Goal: Use online tool/utility: Use online tool/utility

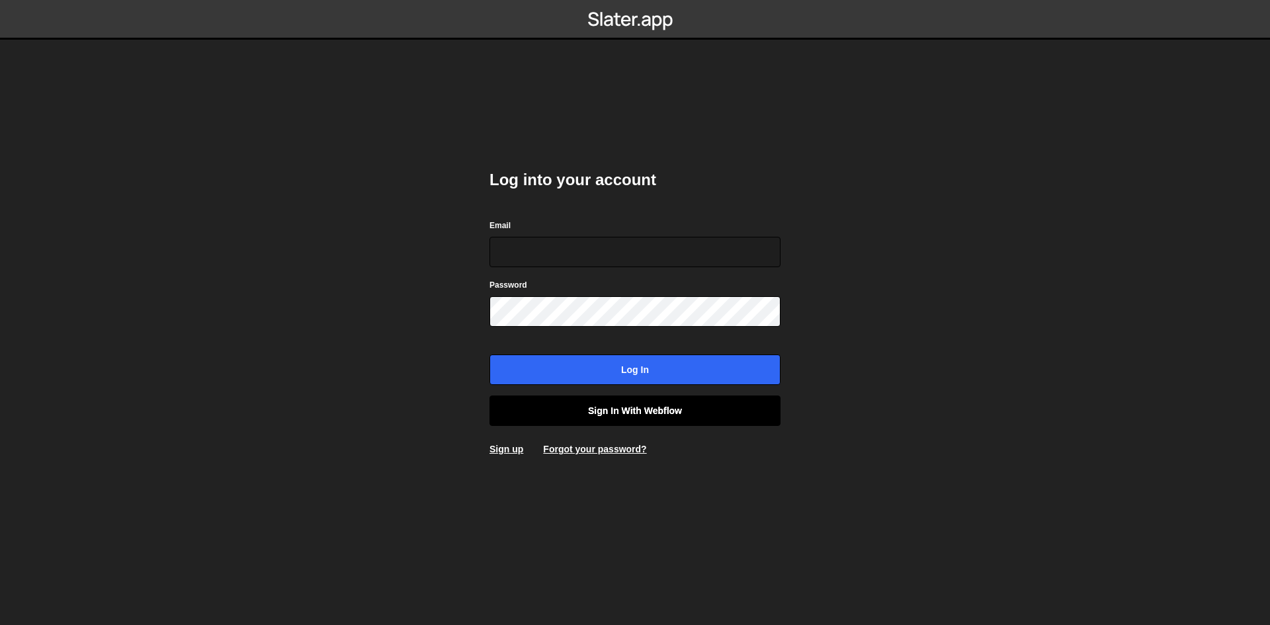
click at [600, 406] on link "Sign in with Webflow" at bounding box center [634, 410] width 291 height 30
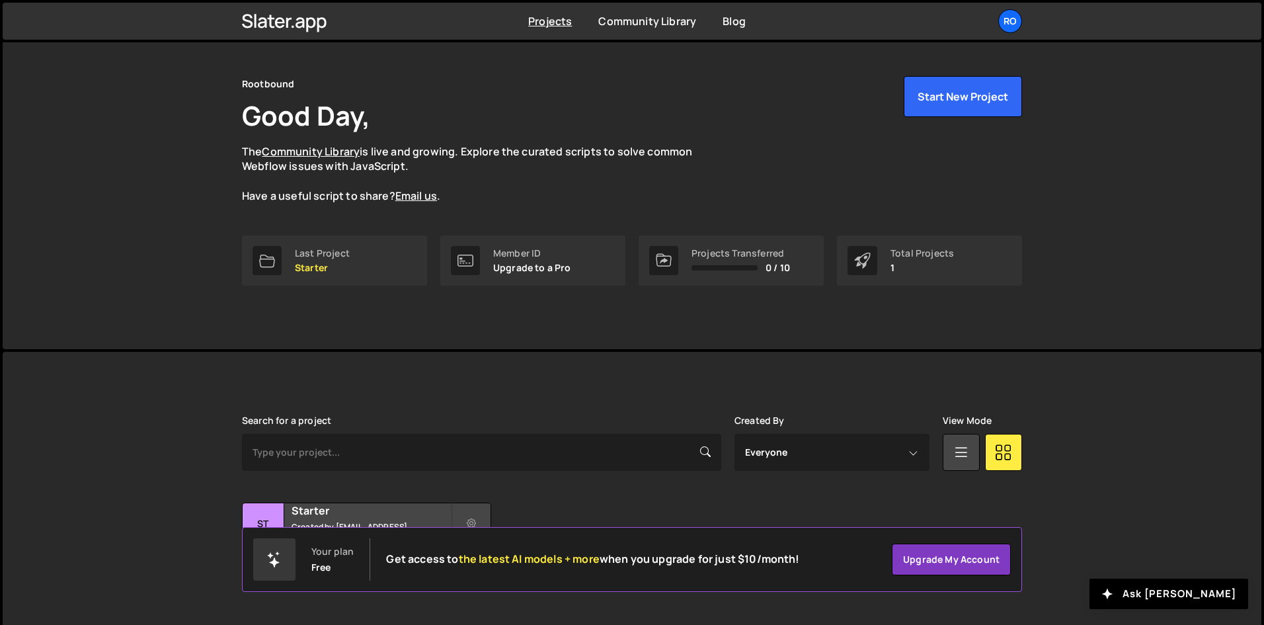
scroll to position [56, 0]
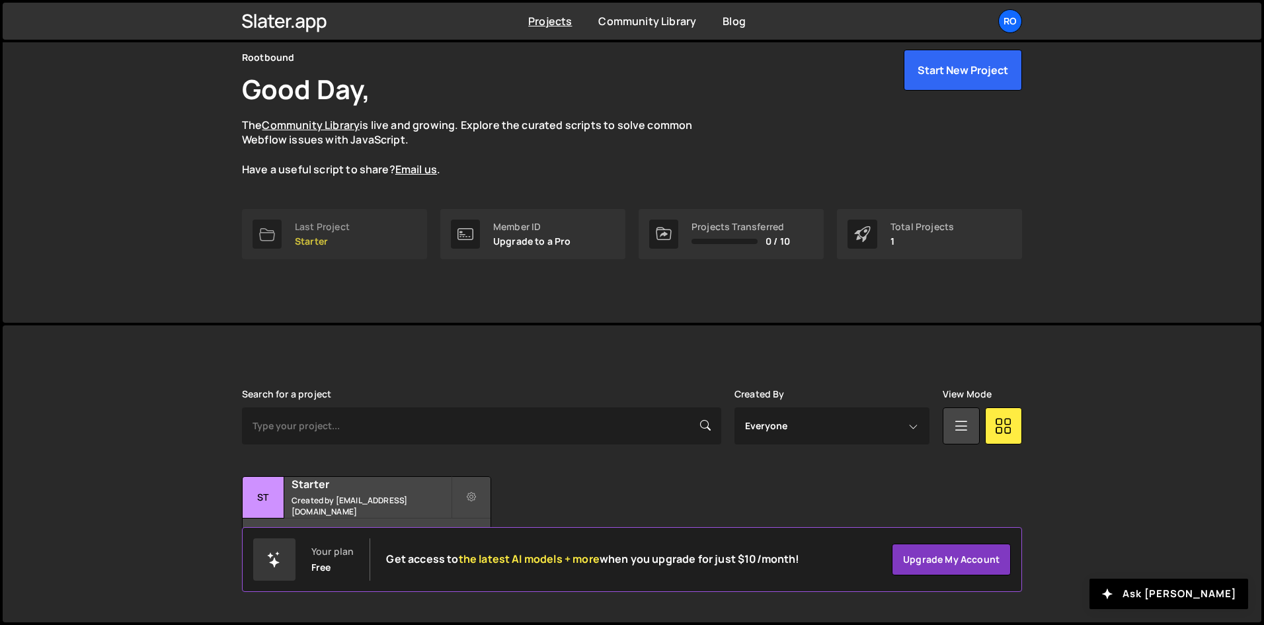
click at [362, 232] on link "Last Project Starter" at bounding box center [334, 234] width 185 height 50
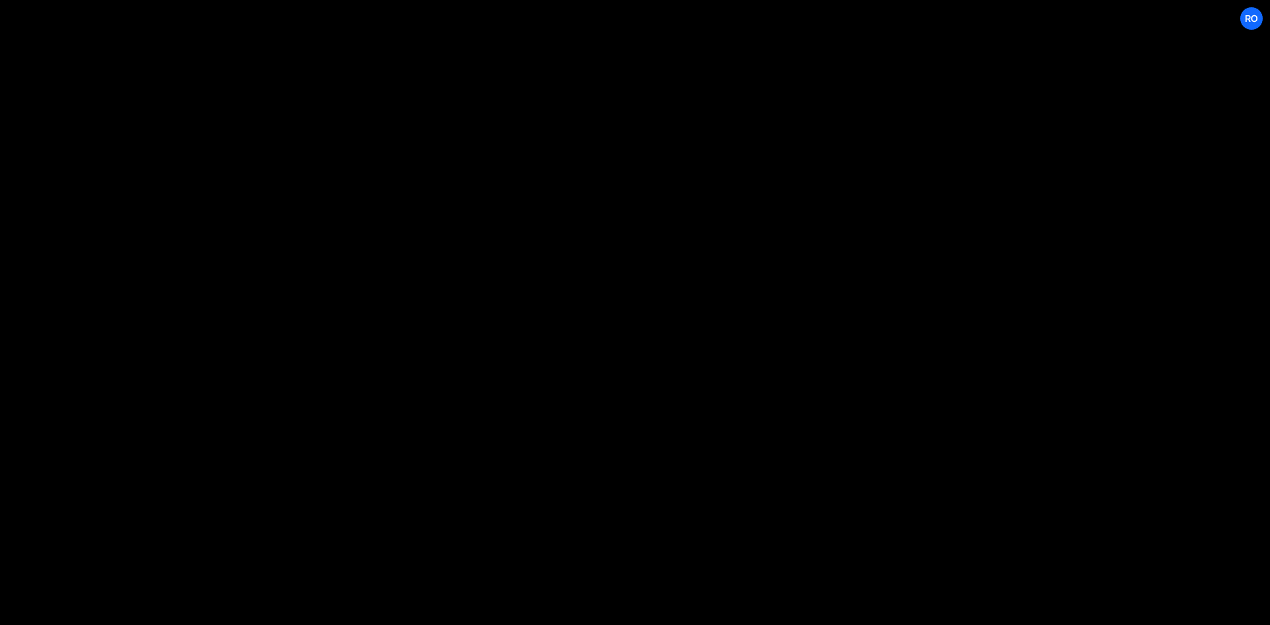
select select "68b3c35e51d51ac2a714fe96"
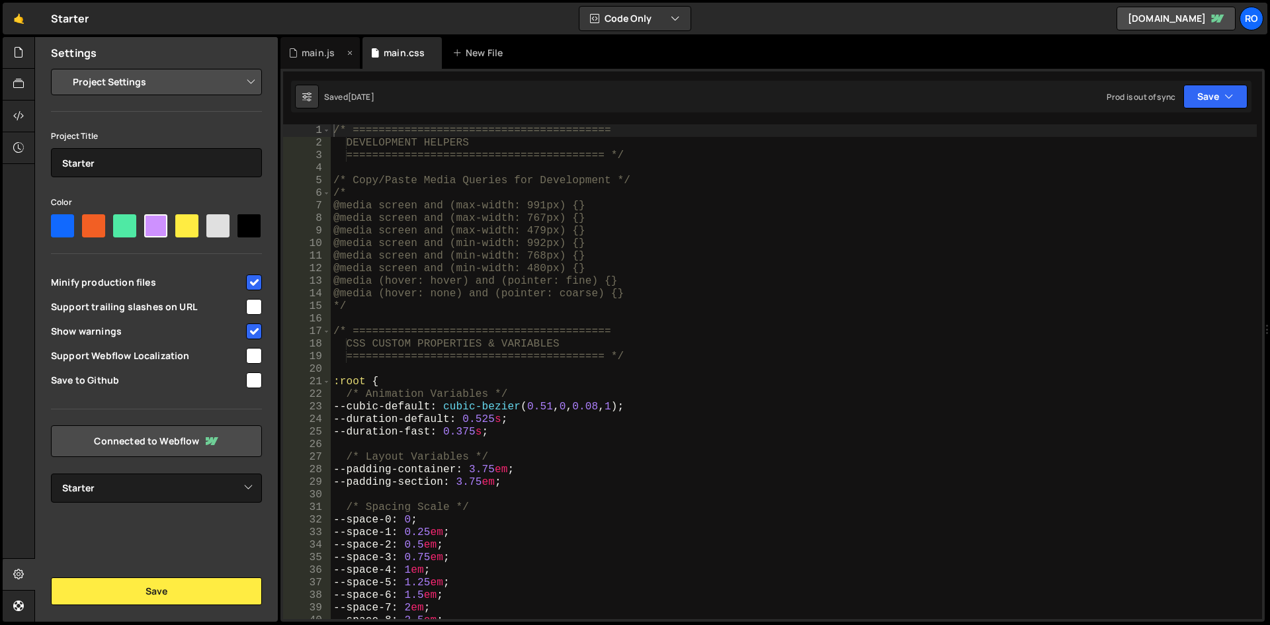
click at [317, 58] on div "main.js" at bounding box center [318, 52] width 33 height 13
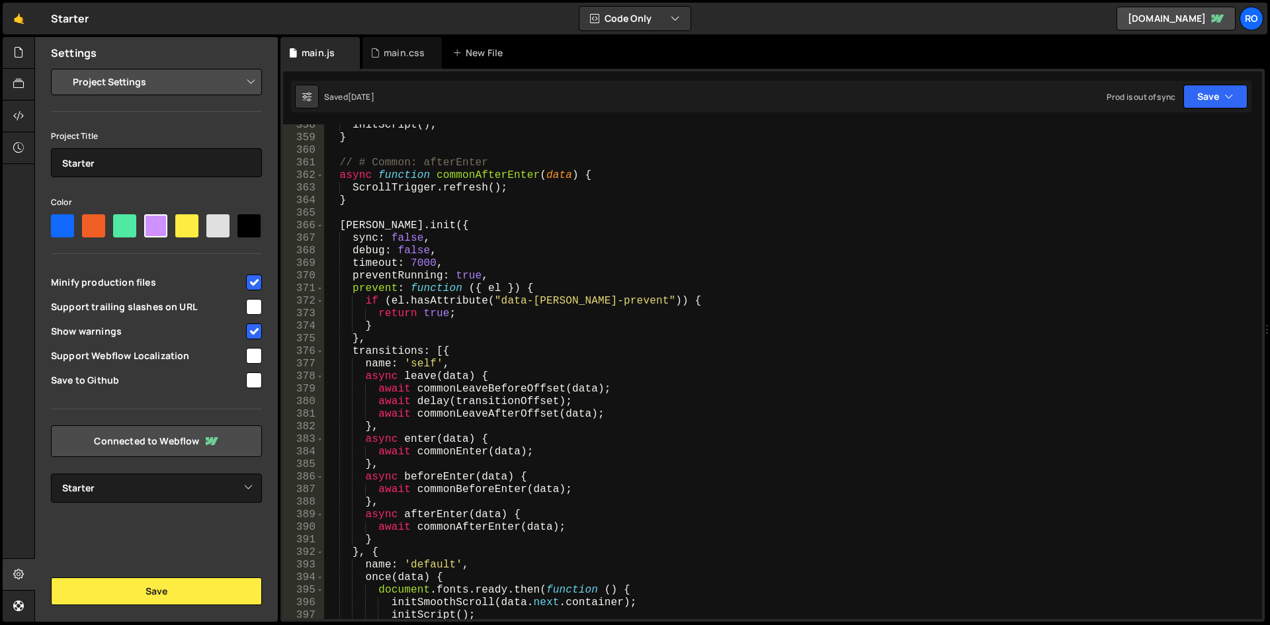
scroll to position [4252, 0]
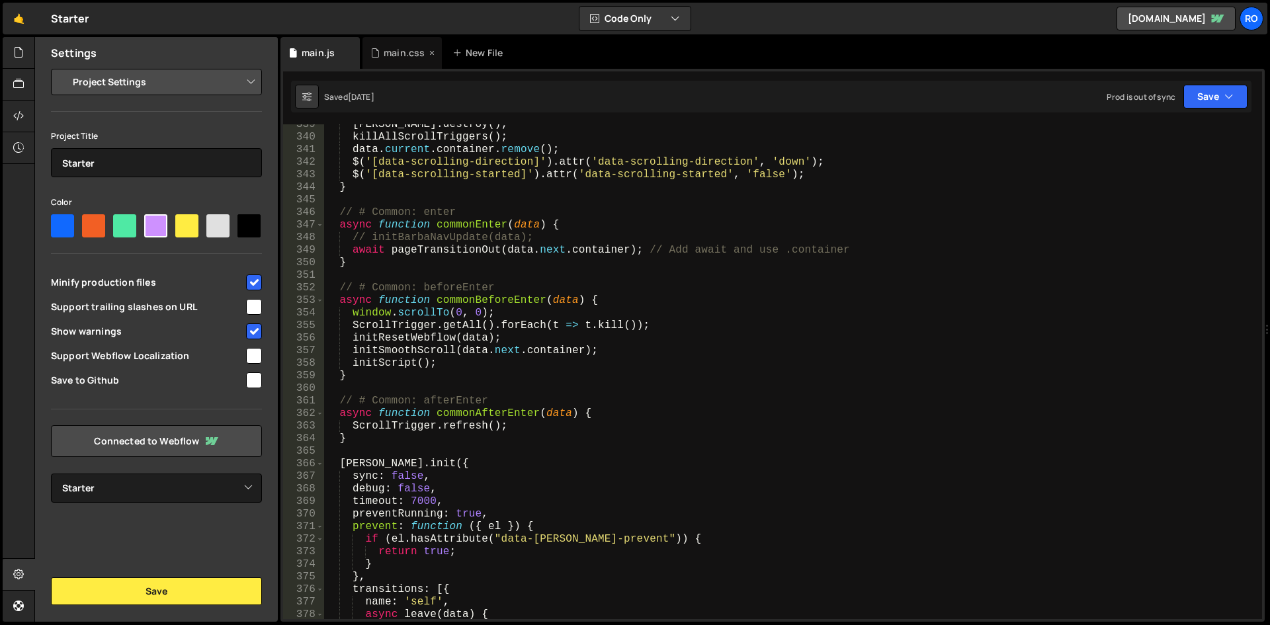
click at [392, 50] on div "main.css" at bounding box center [404, 52] width 41 height 13
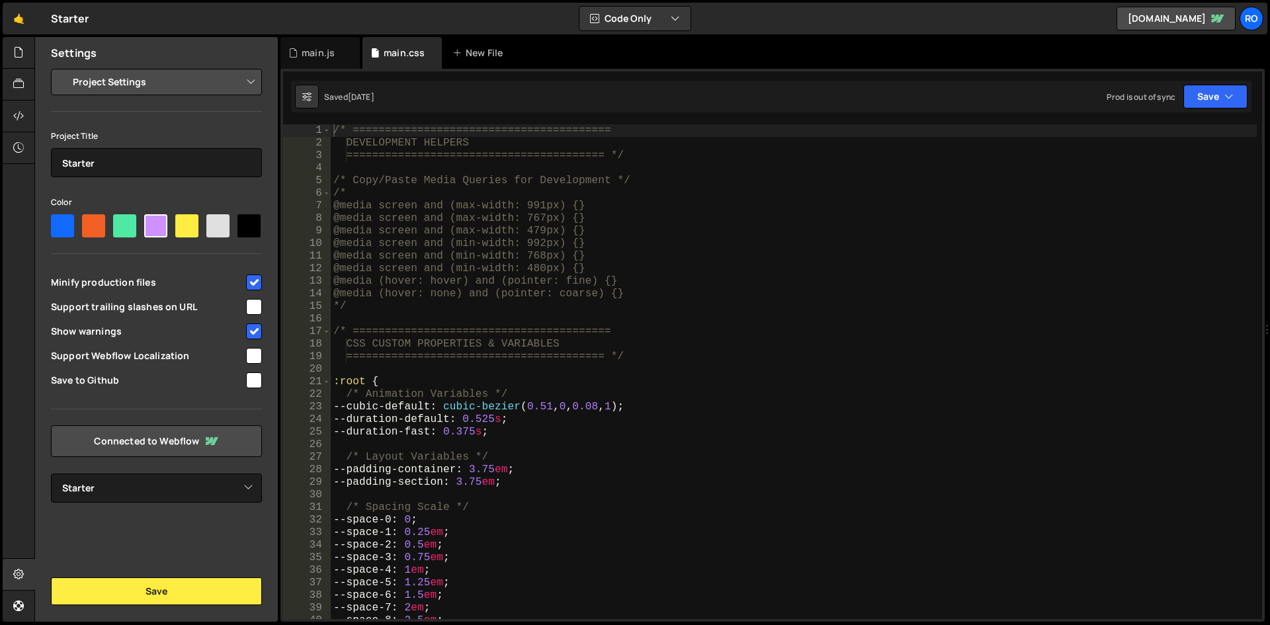
scroll to position [0, 0]
click at [304, 44] on div "main.js" at bounding box center [319, 53] width 79 height 32
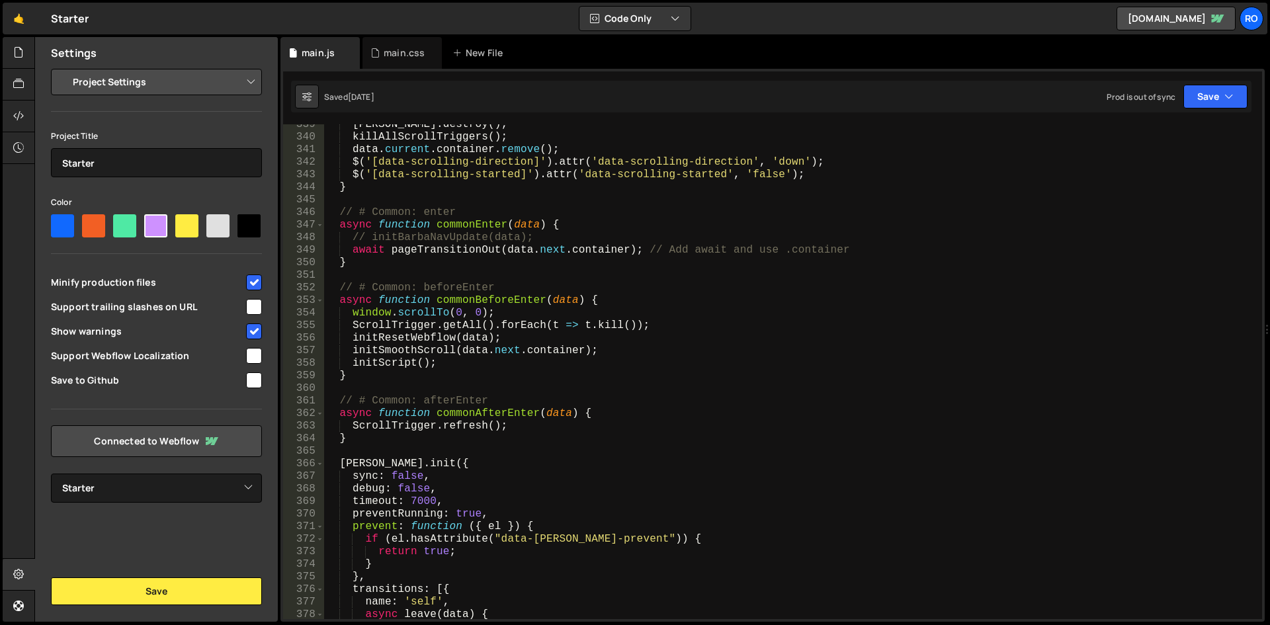
scroll to position [1358, 0]
click at [448, 268] on div "lenis . destroy ( ) ; killAllScrollTriggers ( ) ; data . current . container . …" at bounding box center [790, 378] width 932 height 520
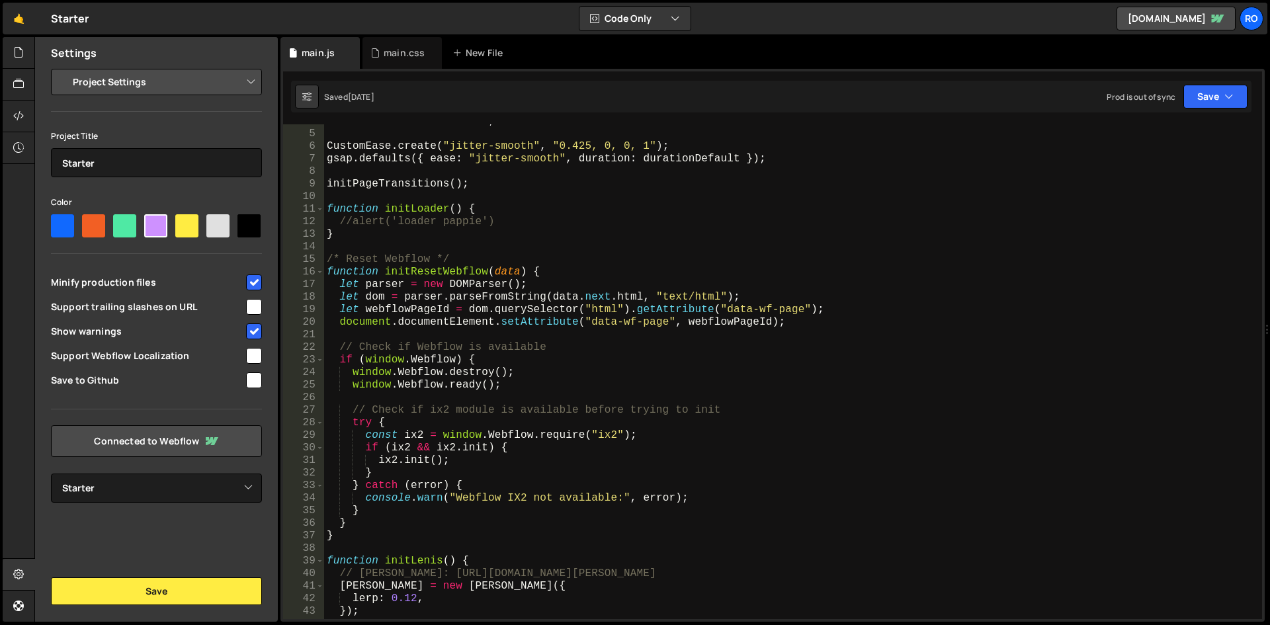
scroll to position [0, 0]
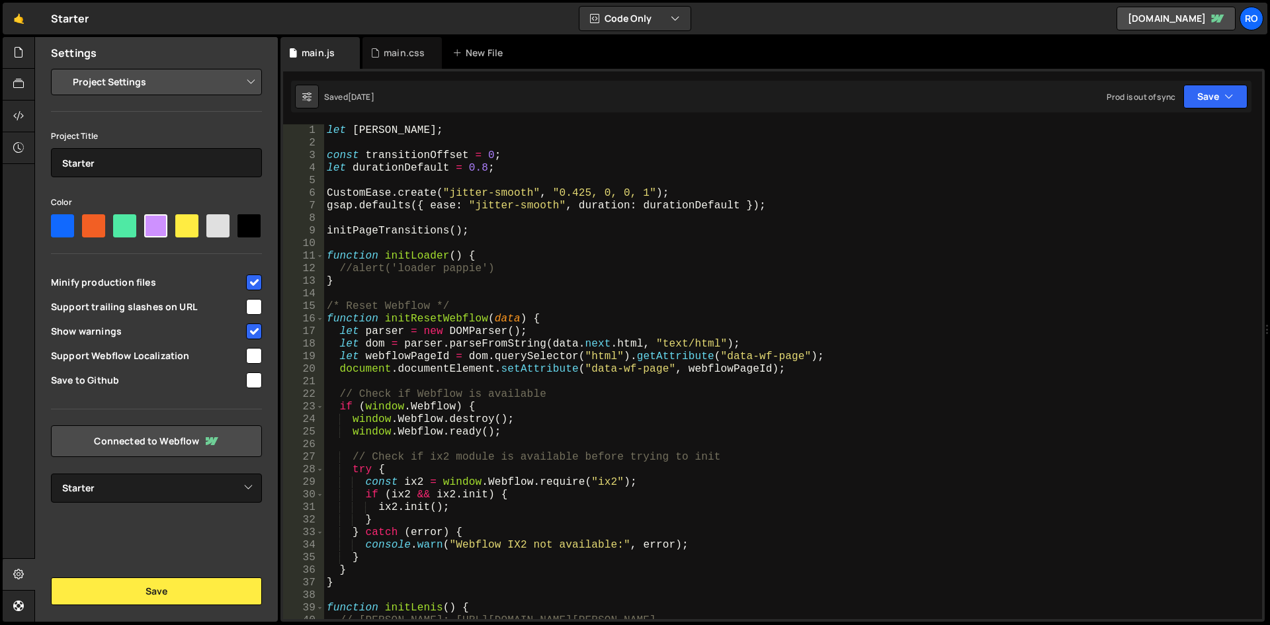
click at [354, 266] on div "let lenis ; const transitionOffset = 0 ; let durationDefault = 0.8 ; CustomEase…" at bounding box center [790, 384] width 932 height 520
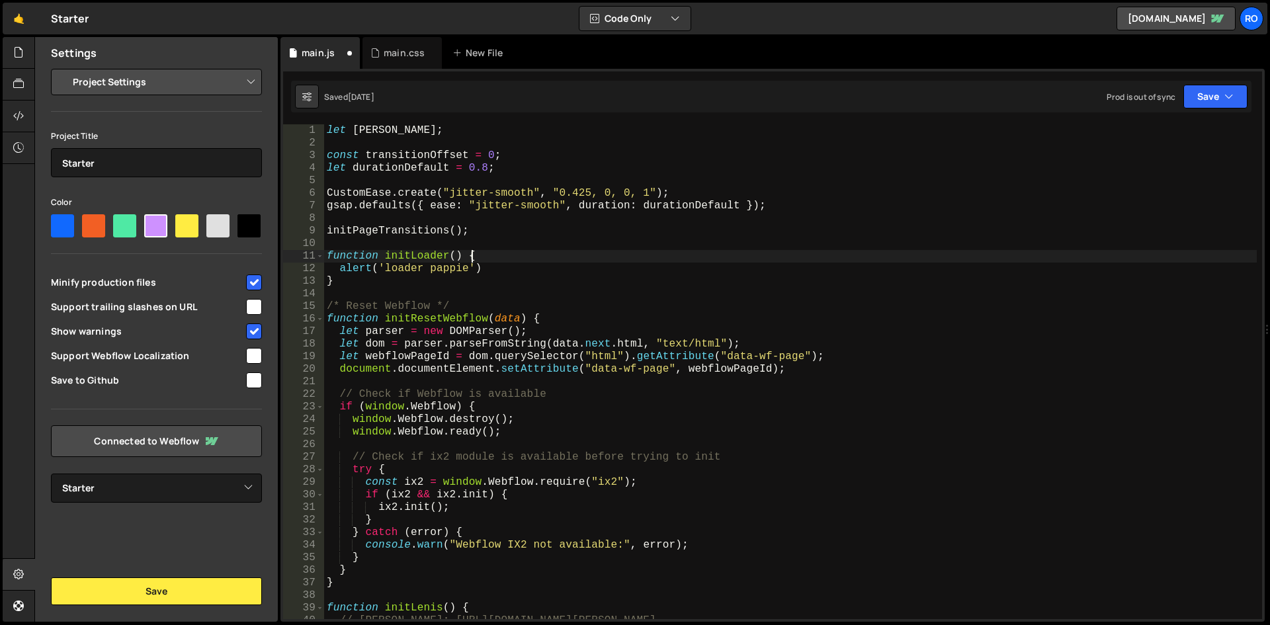
click at [704, 261] on div "let lenis ; const transitionOffset = 0 ; let durationDefault = 0.8 ; CustomEase…" at bounding box center [790, 384] width 932 height 520
click at [335, 268] on div "let lenis ; const transitionOffset = 0 ; let durationDefault = 0.8 ; CustomEase…" at bounding box center [790, 384] width 932 height 520
click at [340, 270] on div "let lenis ; const transitionOffset = 0 ; let durationDefault = 0.8 ; CustomEase…" at bounding box center [790, 384] width 932 height 520
click at [429, 226] on div "let lenis ; const transitionOffset = 0 ; let durationDefault = 0.8 ; CustomEase…" at bounding box center [790, 384] width 932 height 520
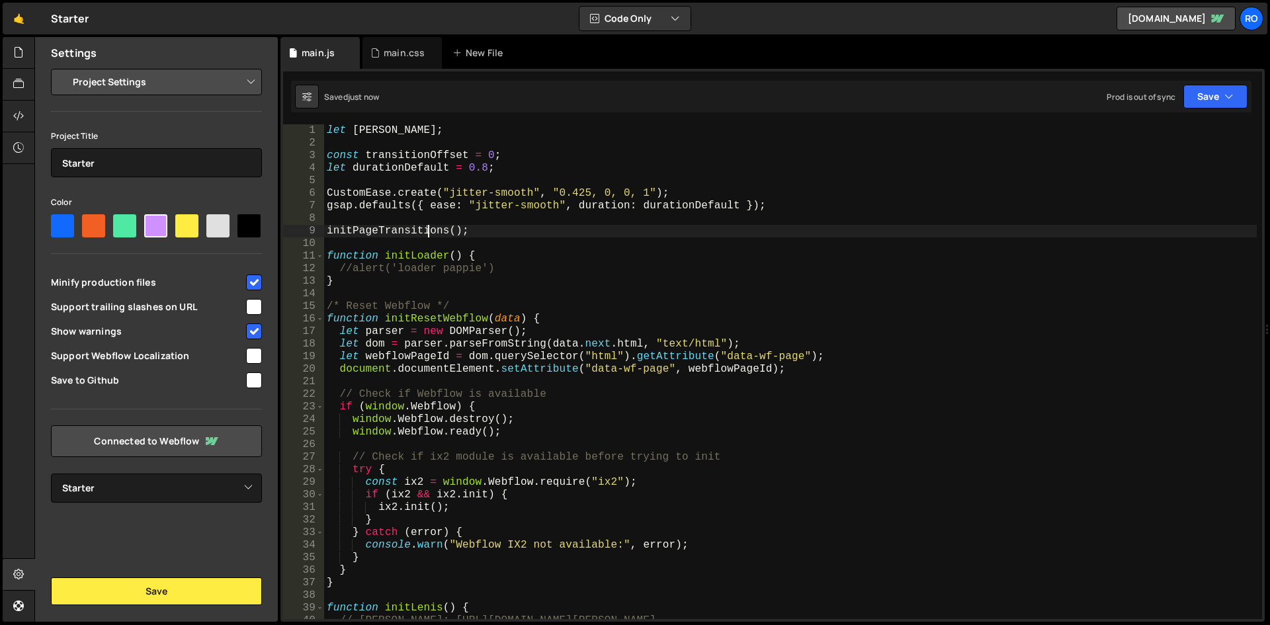
click at [429, 226] on div "let lenis ; const transitionOffset = 0 ; let durationDefault = 0.8 ; CustomEase…" at bounding box center [790, 384] width 932 height 520
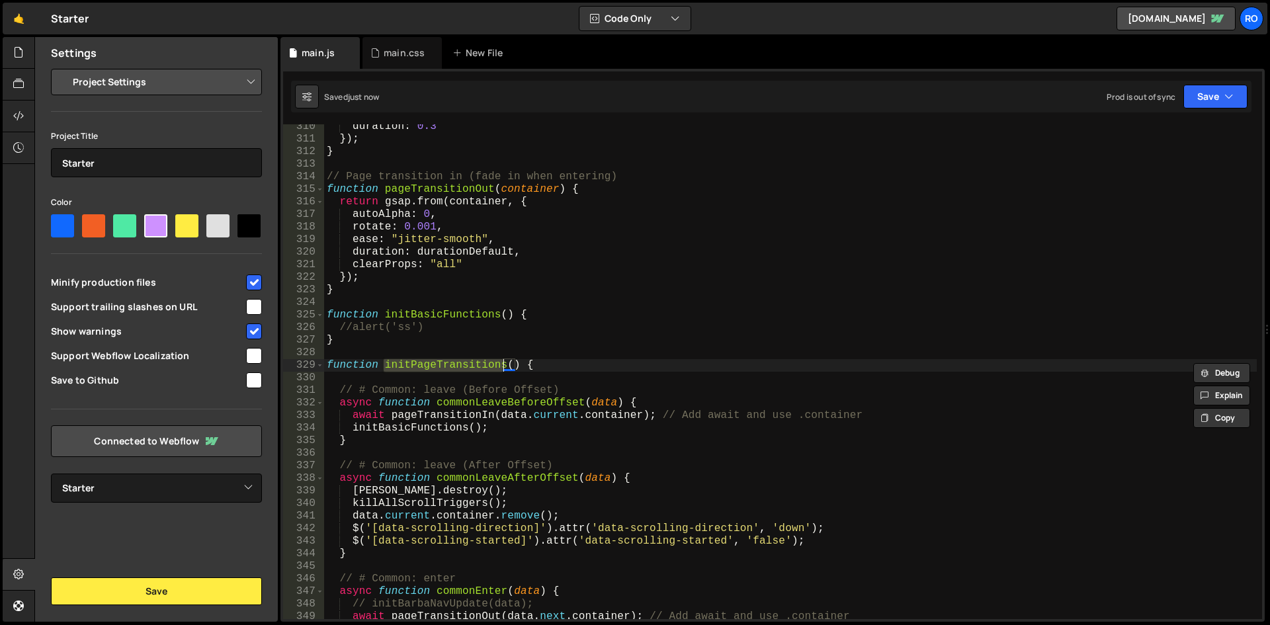
scroll to position [3886, 0]
type textarea "clearProps: "all""
click at [426, 260] on div "duration : 0.3 }) ; } // Page transition in (fade in when entering) function pa…" at bounding box center [790, 380] width 932 height 520
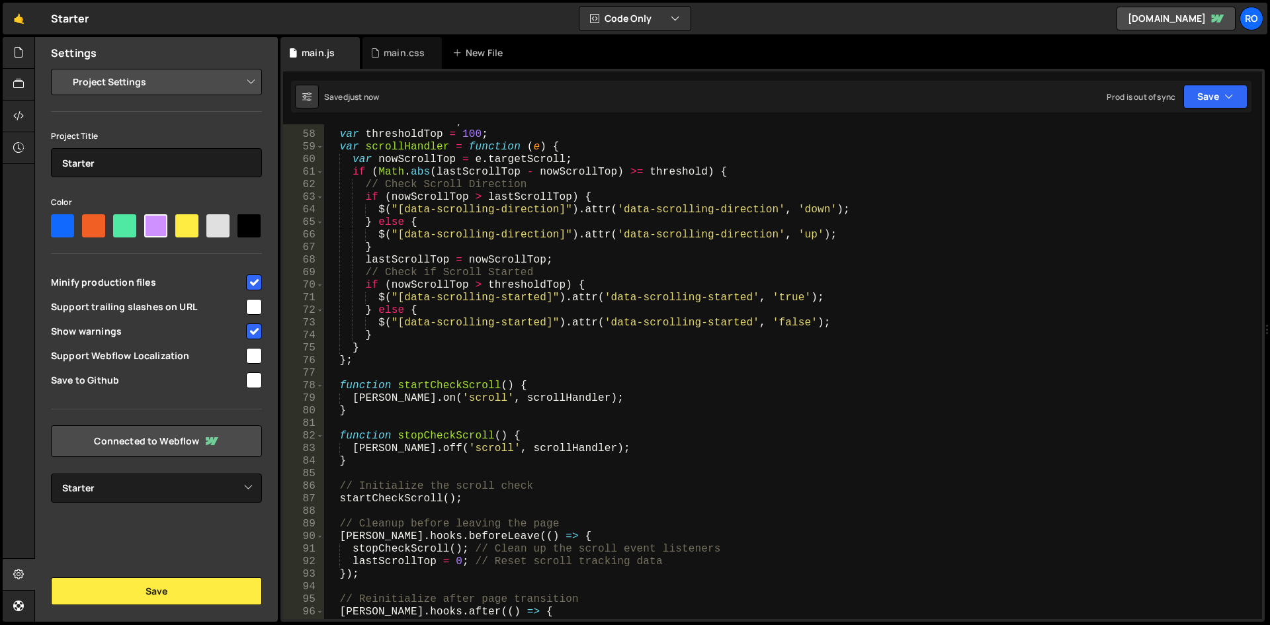
scroll to position [0, 0]
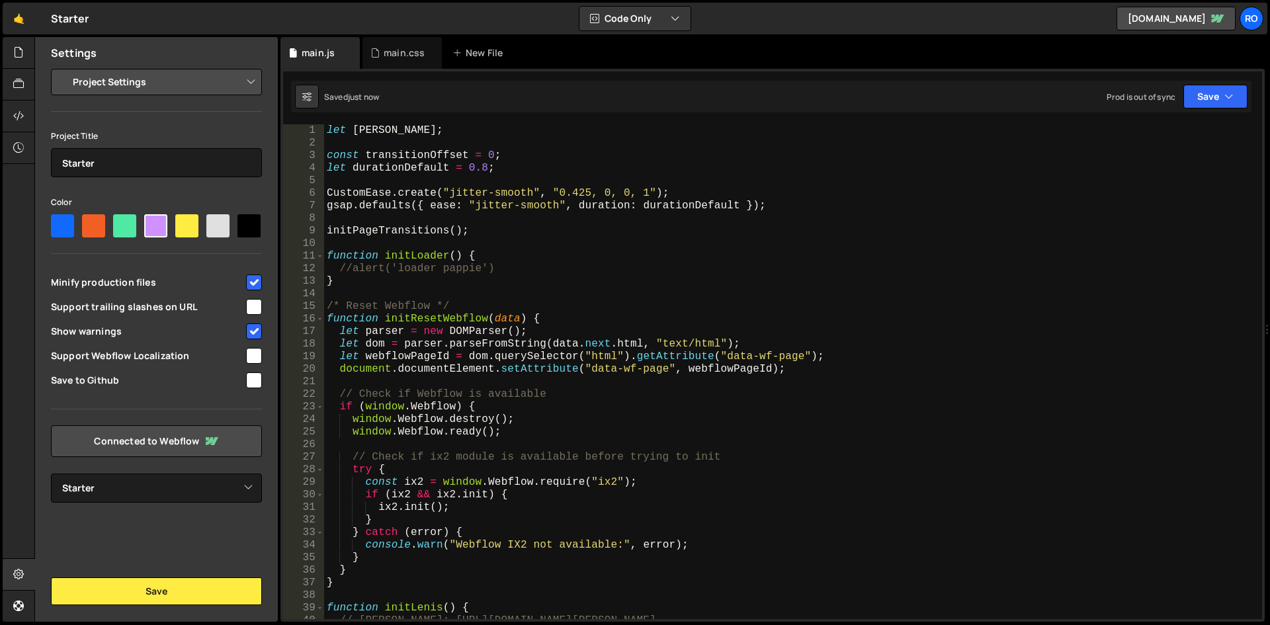
click at [486, 241] on div "let lenis ; const transitionOffset = 0 ; let durationDefault = 0.8 ; CustomEase…" at bounding box center [790, 384] width 932 height 520
click at [407, 257] on div "let lenis ; const transitionOffset = 0 ; let durationDefault = 0.8 ; CustomEase…" at bounding box center [790, 384] width 932 height 520
type textarea "}"
type textarea "document.documentElement.setAttribute("data-wf-page", webflowPageId);"
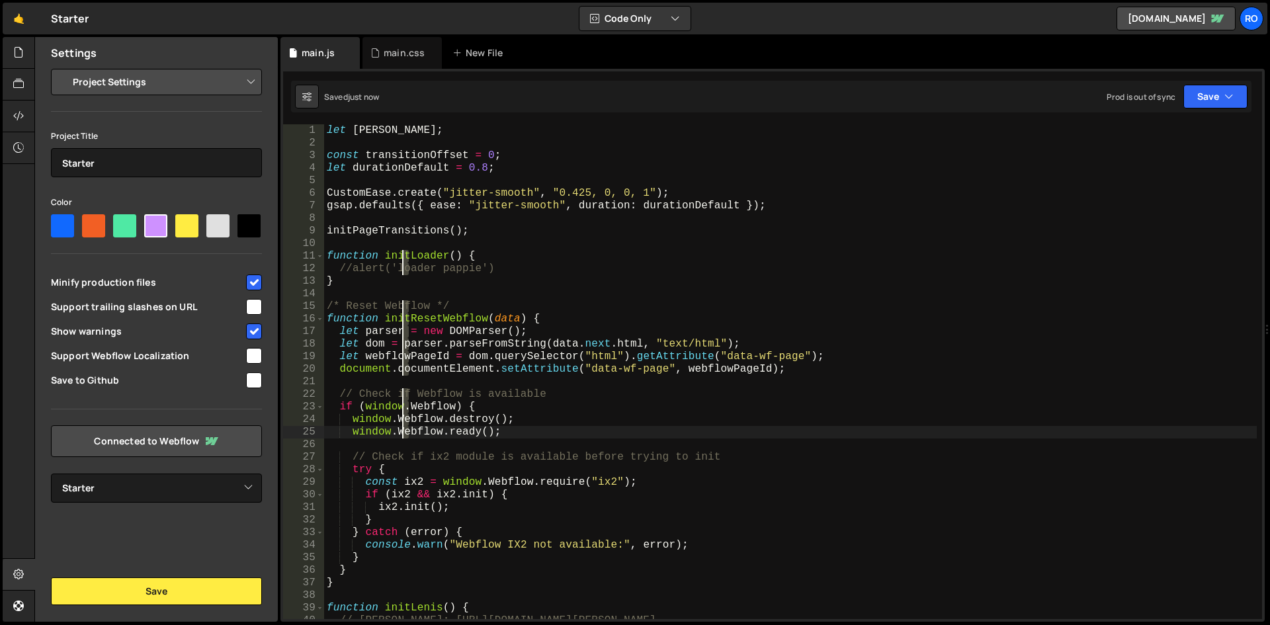
drag, startPoint x: 403, startPoint y: 253, endPoint x: 405, endPoint y: 431, distance: 178.5
click at [405, 431] on div "let lenis ; const transitionOffset = 0 ; let durationDefault = 0.8 ; CustomEase…" at bounding box center [790, 384] width 932 height 520
type textarea "window.Webflow.destroy();"
click at [591, 417] on div "let lenis ; const transitionOffset = 0 ; let durationDefault = 0.8 ; CustomEase…" at bounding box center [790, 384] width 932 height 520
click at [571, 288] on div "let lenis ; const transitionOffset = 0 ; let durationDefault = 0.8 ; CustomEase…" at bounding box center [790, 384] width 932 height 520
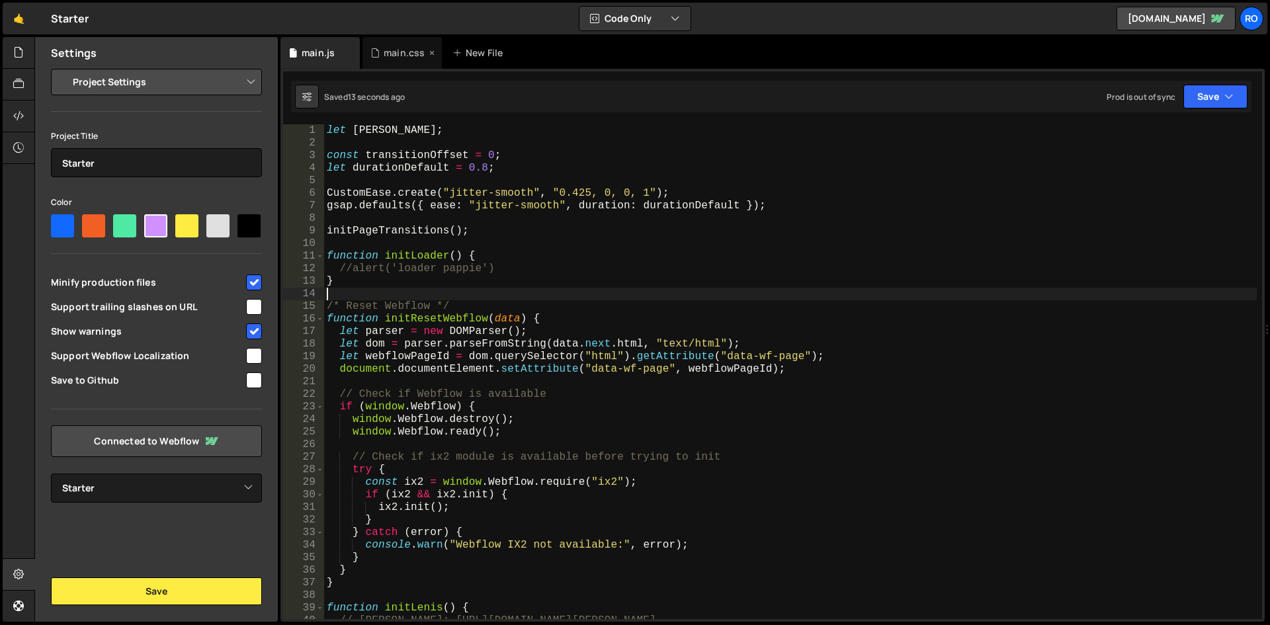
click at [403, 45] on div "main.css" at bounding box center [401, 53] width 79 height 32
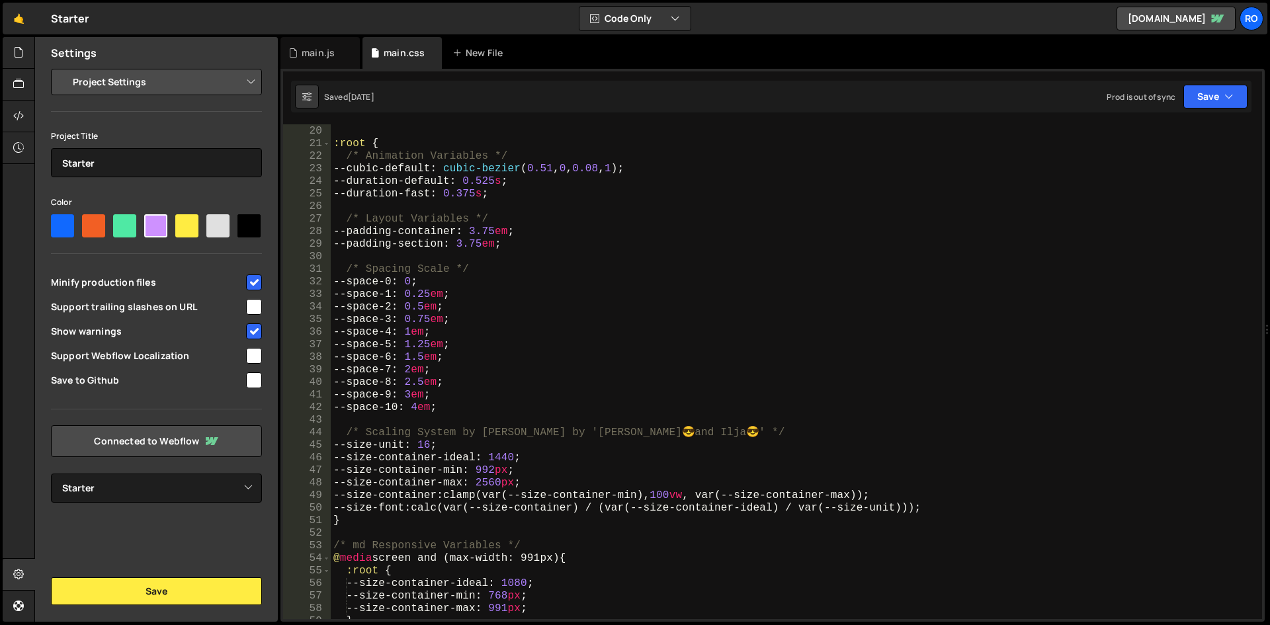
scroll to position [96, 0]
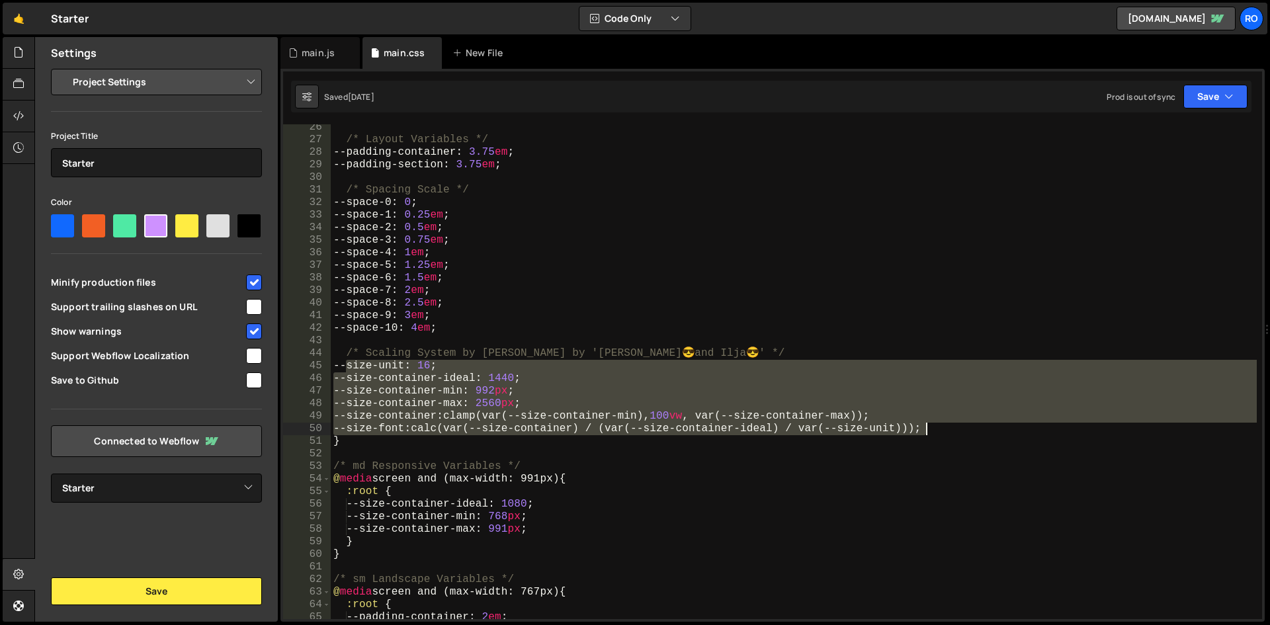
drag, startPoint x: 345, startPoint y: 364, endPoint x: 953, endPoint y: 429, distance: 611.8
click at [953, 429] on div "/* Layout Variables */ --padding-container : 3.75 em ; --padding-section : 3.75…" at bounding box center [794, 381] width 926 height 520
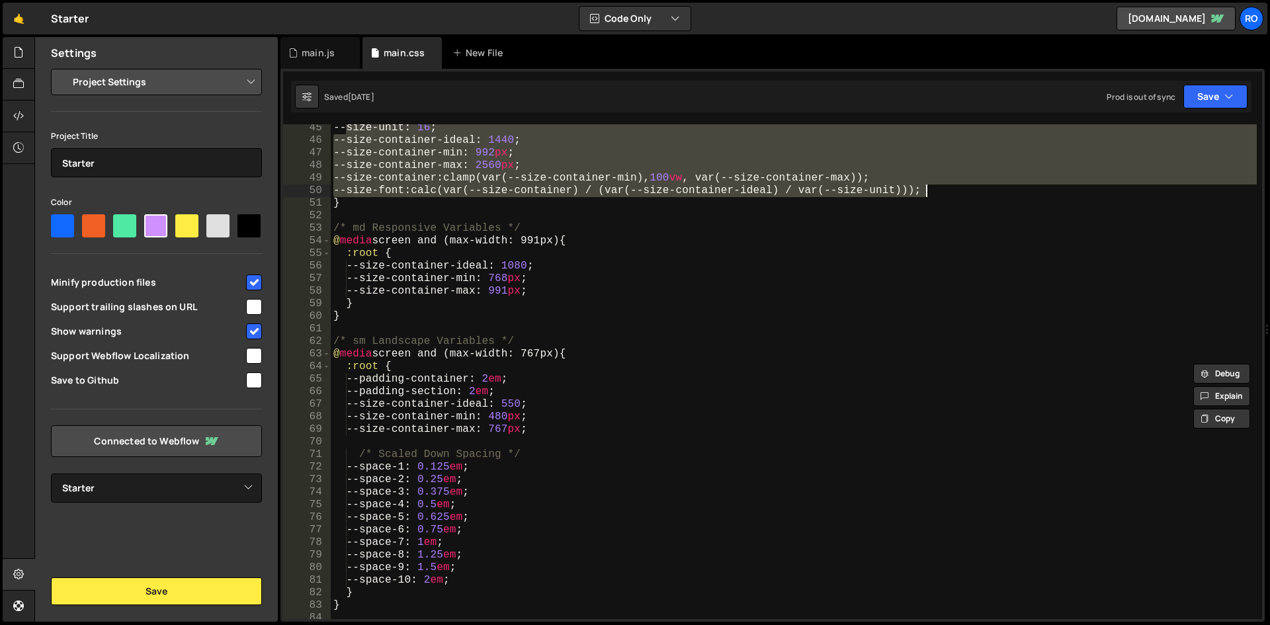
scroll to position [192, 0]
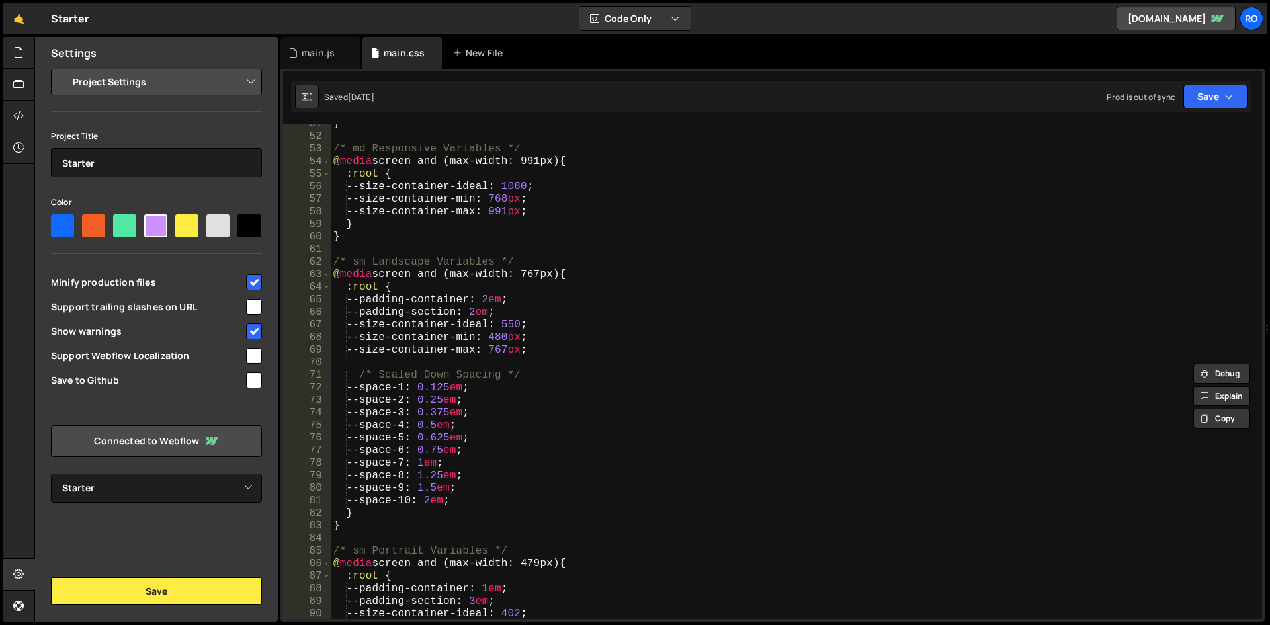
click at [370, 524] on div "} /* md Responsive Variables */ @ media screen and (max-width: 991px) { :root {…" at bounding box center [794, 378] width 926 height 520
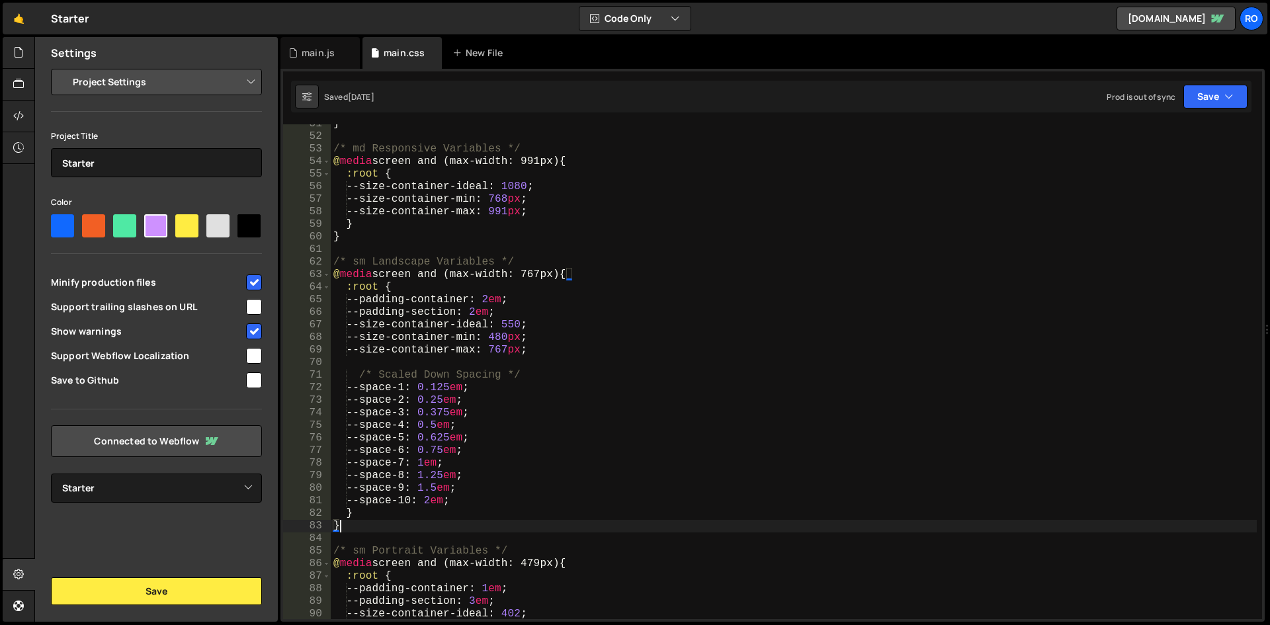
scroll to position [167, 0]
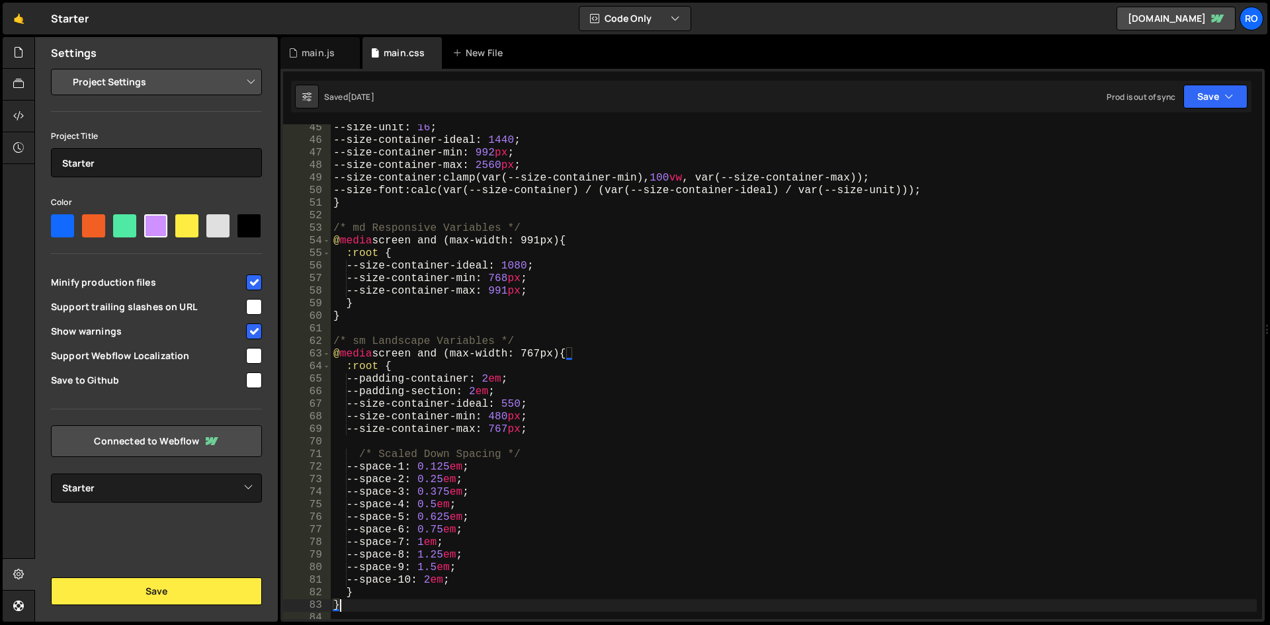
click at [354, 214] on div "--size-unit : 16 ; --size-container-ideal : 1440 ; --size-container-min : 992 p…" at bounding box center [794, 382] width 926 height 520
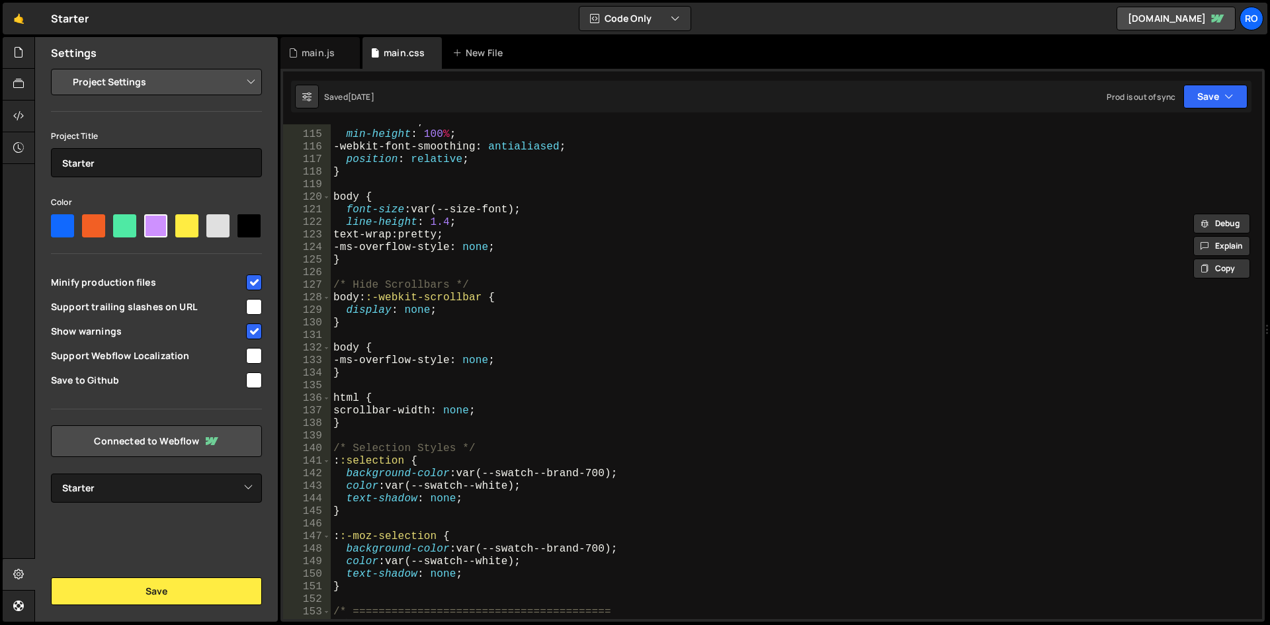
scroll to position [407, 0]
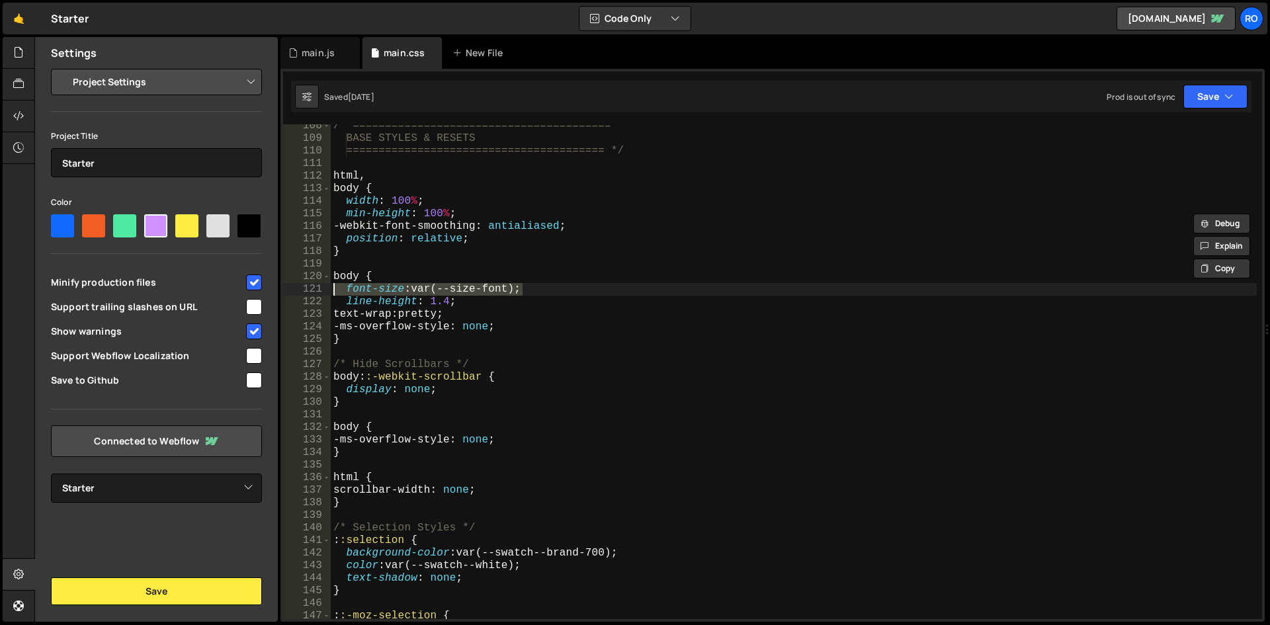
drag, startPoint x: 536, startPoint y: 286, endPoint x: 323, endPoint y: 295, distance: 212.4
click at [323, 295] on div "/* md Responsive Variables */ 108 109 110 111 112 113 114 115 116 117 118 119 1…" at bounding box center [772, 371] width 979 height 495
type textarea "font-size: var(--size-font);"
